Goal: Transaction & Acquisition: Purchase product/service

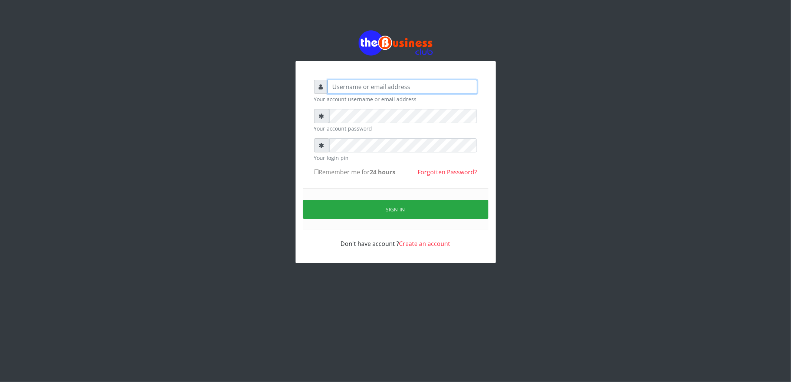
type input "cherpher"
click at [319, 172] on label "Remember me for 24 hours" at bounding box center [355, 172] width 82 height 9
click at [319, 172] on input "Remember me for 24 hours" at bounding box center [316, 171] width 5 height 5
checkbox input "true"
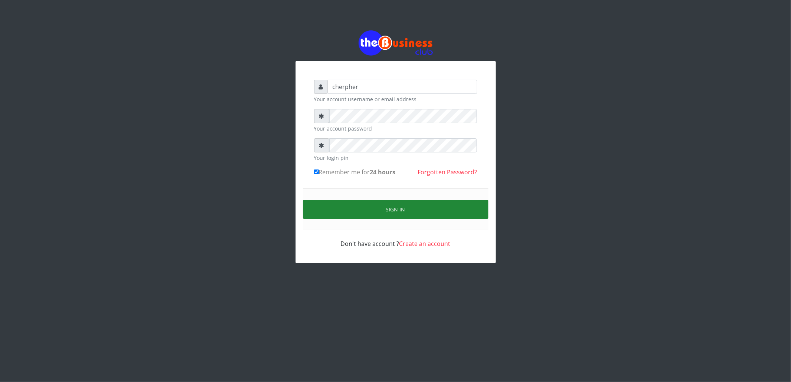
click at [329, 204] on button "Sign in" at bounding box center [395, 209] width 185 height 19
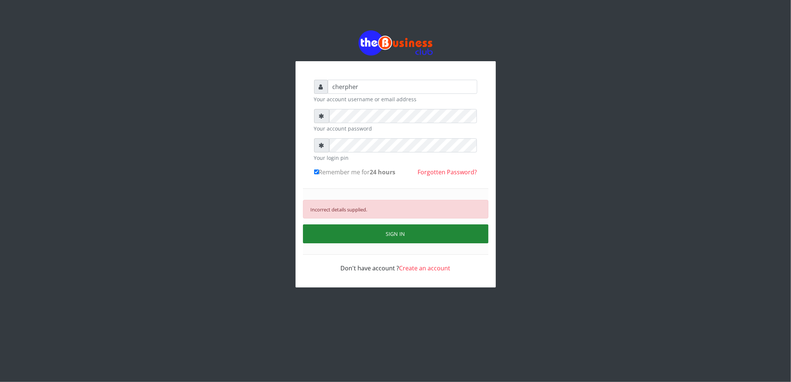
click at [351, 231] on button "SIGN IN" at bounding box center [395, 233] width 185 height 19
click at [371, 234] on button "SIGN IN" at bounding box center [395, 233] width 185 height 19
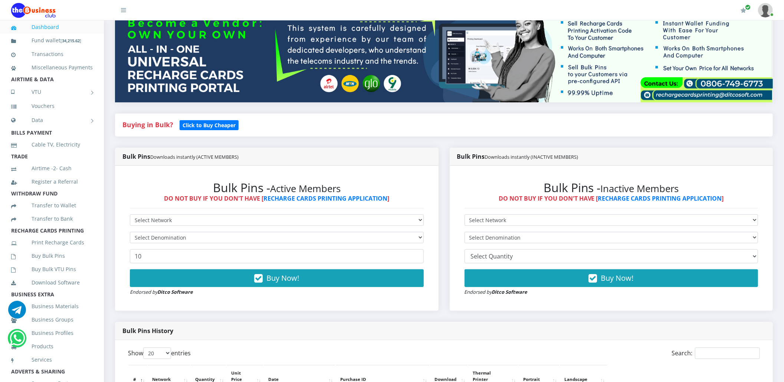
scroll to position [79, 0]
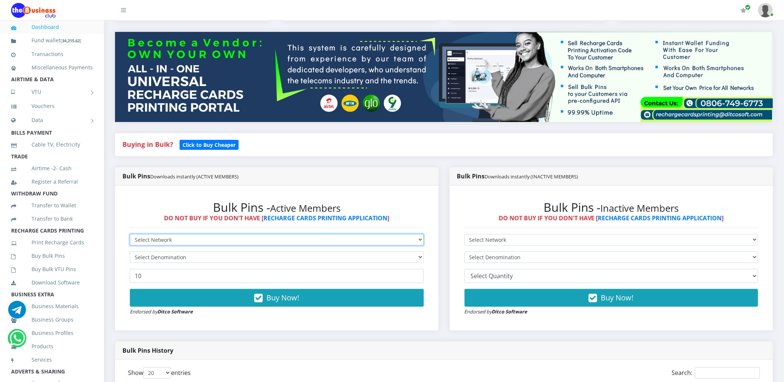
click at [211, 240] on select "Select Network MTN Globacom 9Mobile Airtel" at bounding box center [277, 239] width 294 height 11
select select "Glo"
click at [130, 234] on select "Select Network MTN Globacom 9Mobile Airtel" at bounding box center [277, 239] width 294 height 11
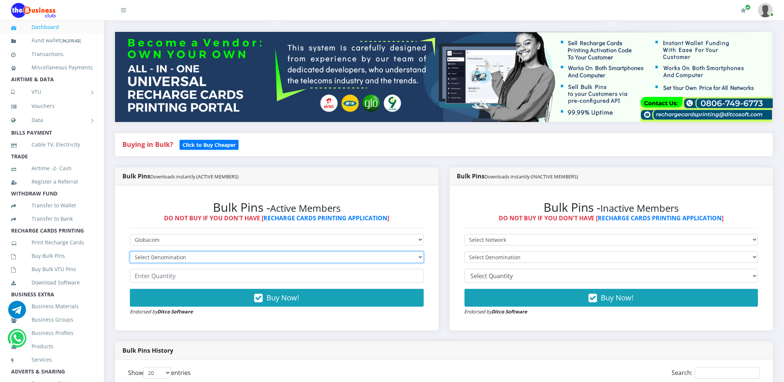
click at [200, 258] on select "Select Denomination Glo NGN100 - ₦96.45 Glo NGN200 - ₦192.90 Glo NGN500 - ₦482.…" at bounding box center [277, 256] width 294 height 11
click at [130, 251] on select "Select Denomination Glo NGN100 - ₦96.45 Glo NGN200 - ₦192.90 Glo NGN500 - ₦482.…" at bounding box center [277, 256] width 294 height 11
click at [200, 257] on select "Select Denomination Glo NGN100 - ₦96.45 Glo NGN200 - ₦192.90 Glo NGN500 - ₦482.…" at bounding box center [277, 256] width 294 height 11
click at [130, 251] on select "Select Denomination Glo NGN100 - ₦96.45 Glo NGN200 - ₦192.90 Glo NGN500 - ₦482.…" at bounding box center [277, 256] width 294 height 11
click at [269, 260] on select "Select Denomination Glo NGN100 - ₦96.45 Glo NGN200 - ₦192.90 Glo NGN500 - ₦482.…" at bounding box center [277, 256] width 294 height 11
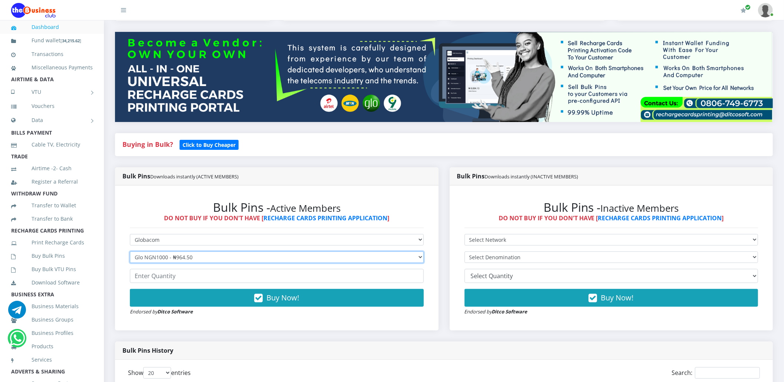
select select "96.45-100"
click at [130, 251] on select "Select Denomination Glo NGN100 - ₦96.45 Glo NGN200 - ₦192.90 Glo NGN500 - ₦482.…" at bounding box center [277, 256] width 294 height 11
click at [260, 278] on input "number" at bounding box center [277, 276] width 294 height 14
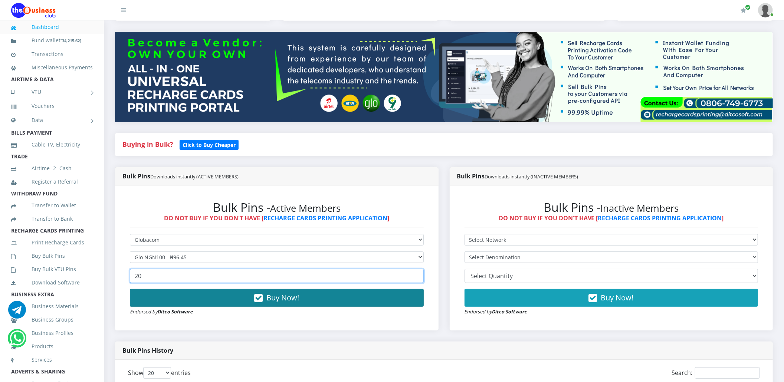
type input "20"
click at [254, 299] on icon "button" at bounding box center [258, 297] width 9 height 7
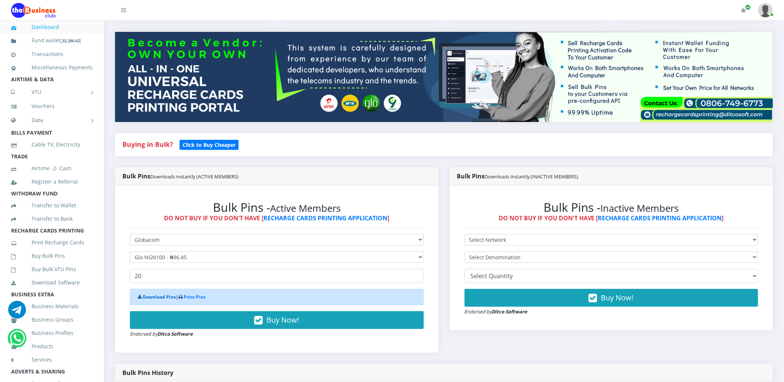
click at [150, 299] on link "Download Pins" at bounding box center [159, 297] width 33 height 6
click at [67, 264] on link "Buy Bulk Pins" at bounding box center [52, 255] width 82 height 17
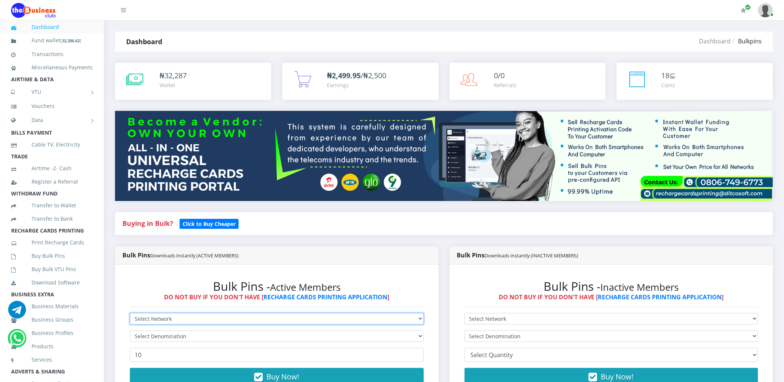
click at [139, 320] on select "Select Network MTN Globacom 9Mobile Airtel" at bounding box center [277, 318] width 294 height 11
select select "Glo"
click at [130, 313] on select "Select Network MTN Globacom 9Mobile Airtel" at bounding box center [277, 318] width 294 height 11
click at [157, 330] on form "Select Network MTN Globacom 9Mobile Airtel Select Denomination Glo NGN100 - ₦96…" at bounding box center [277, 354] width 294 height 82
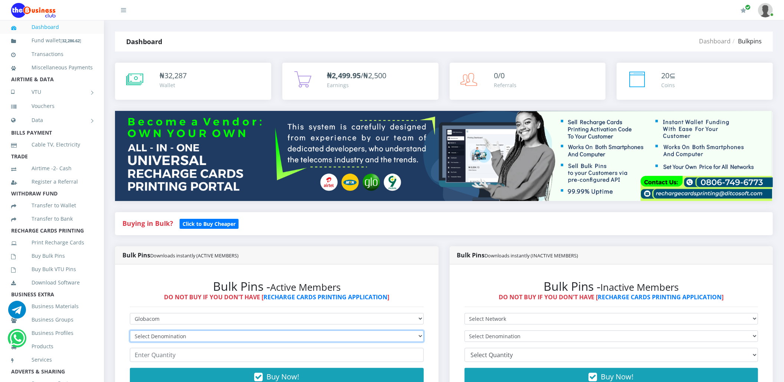
click at [158, 336] on select "Select Denomination Glo NGN100 - ₦96.45 Glo NGN200 - ₦192.90 Glo NGN500 - ₦482.…" at bounding box center [277, 335] width 294 height 11
select select "192.9-200"
click at [130, 330] on select "Select Denomination Glo NGN100 - ₦96.45 Glo NGN200 - ₦192.90 Glo NGN500 - ₦482.…" at bounding box center [277, 335] width 294 height 11
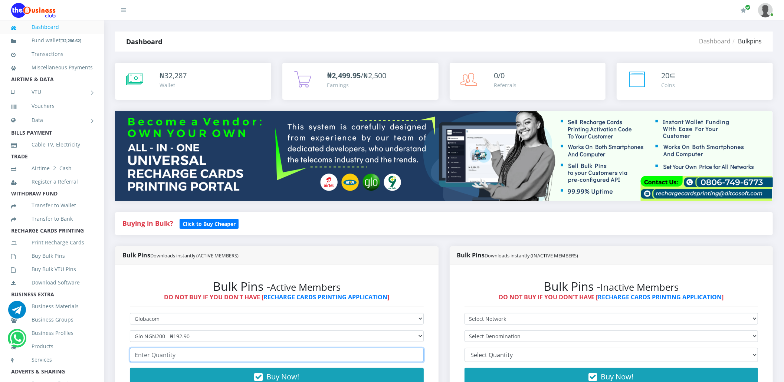
click at [159, 350] on input "number" at bounding box center [277, 355] width 294 height 14
type input "0"
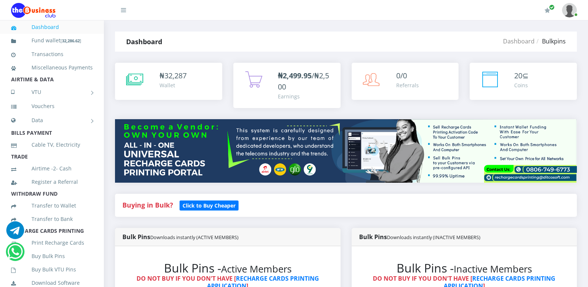
click at [342, 225] on div "Buying in Bulk?   Click to Buy Cheaper" at bounding box center [345, 211] width 473 height 34
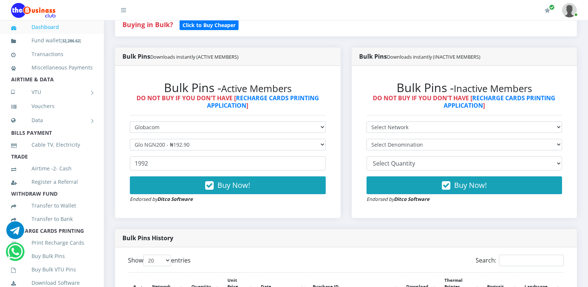
scroll to position [193, 0]
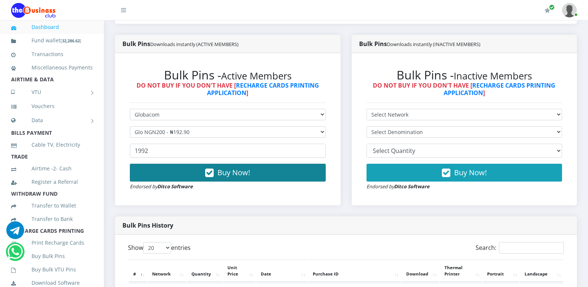
click at [264, 172] on button "Buy Now!" at bounding box center [228, 173] width 196 height 18
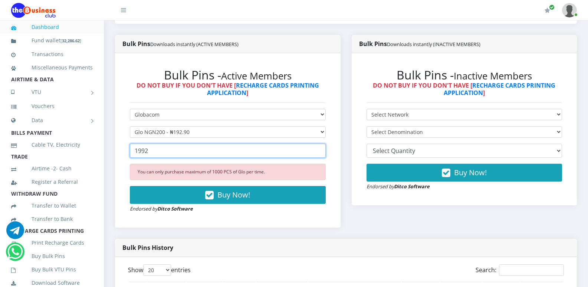
click at [157, 152] on input "1992" at bounding box center [228, 151] width 196 height 14
type input "1"
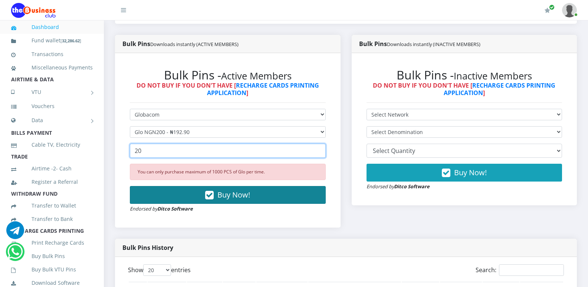
type input "20"
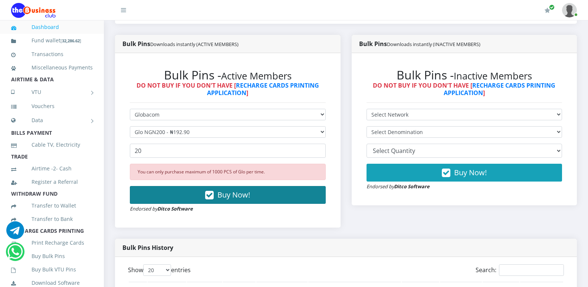
click at [154, 191] on button "Buy Now!" at bounding box center [228, 195] width 196 height 18
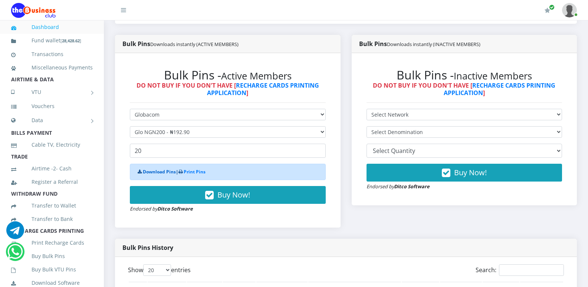
click at [158, 170] on link "Download Pins" at bounding box center [159, 171] width 33 height 6
click at [52, 264] on link "Buy Bulk Pins" at bounding box center [52, 255] width 82 height 17
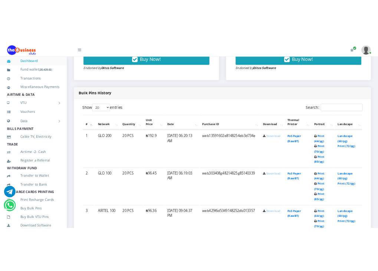
scroll to position [336, 0]
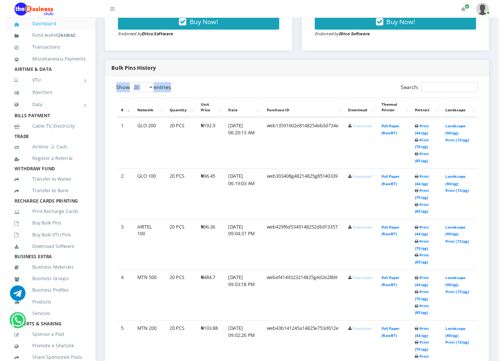
scroll to position [338, 0]
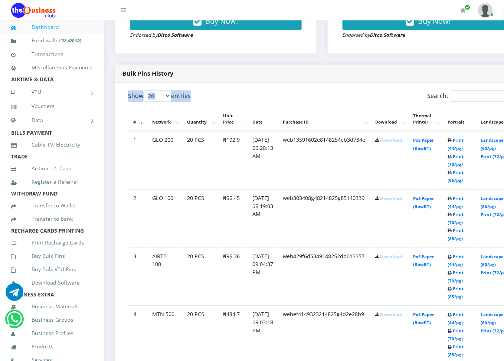
click at [389, 143] on link "Download" at bounding box center [391, 141] width 22 height 6
click at [394, 199] on link "Download" at bounding box center [391, 199] width 22 height 6
click at [394, 259] on link "Download" at bounding box center [391, 257] width 22 height 6
click at [391, 286] on link "Download" at bounding box center [391, 315] width 22 height 6
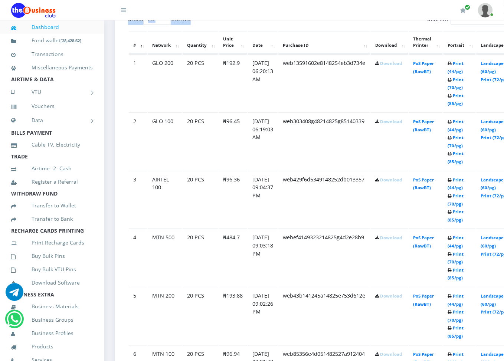
scroll to position [417, 0]
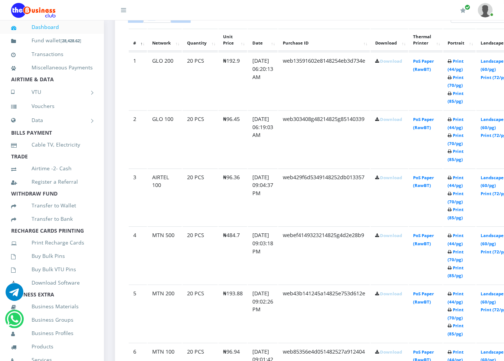
click at [398, 286] on link "Download" at bounding box center [391, 294] width 22 height 6
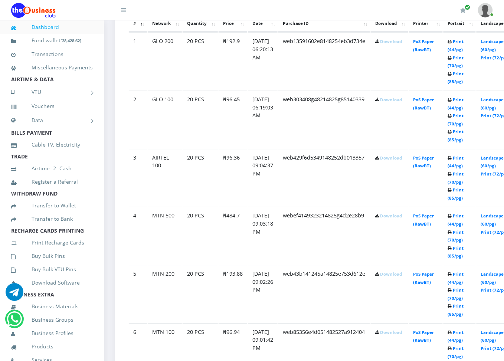
click at [391, 286] on link "Download" at bounding box center [391, 332] width 22 height 6
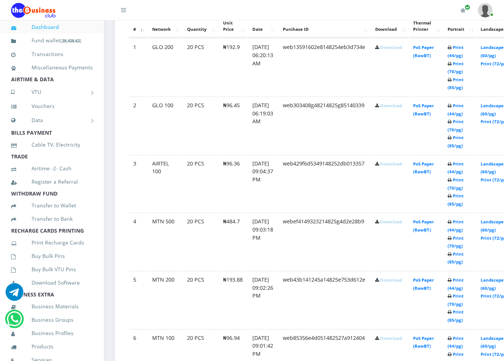
scroll to position [417, 0]
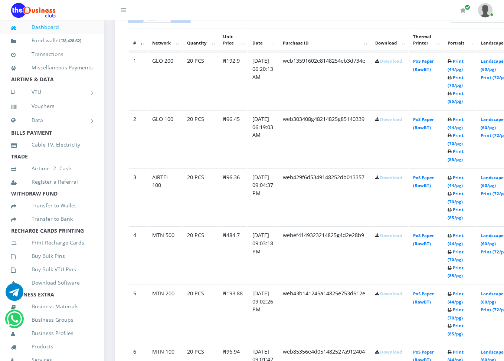
click at [395, 237] on link "Download" at bounding box center [391, 236] width 22 height 6
